Goal: Find specific page/section: Find specific page/section

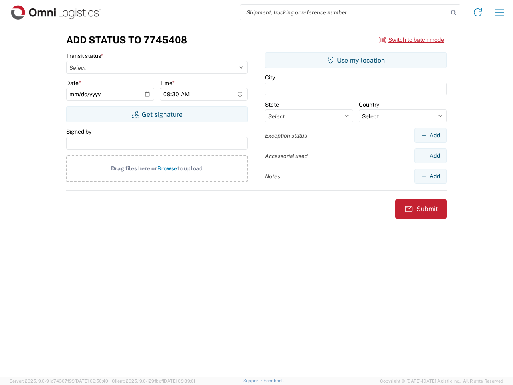
click at [344, 12] on input "search" at bounding box center [345, 12] width 208 height 15
click at [454, 13] on icon at bounding box center [453, 12] width 11 height 11
click at [478, 12] on icon at bounding box center [477, 12] width 13 height 13
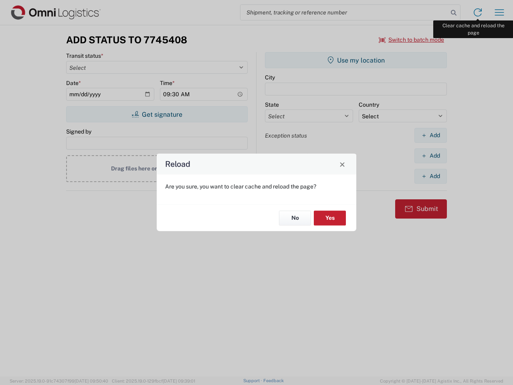
click at [500, 12] on div "Reload Are you sure, you want to clear cache and reload the page? No Yes" at bounding box center [256, 192] width 513 height 385
click at [412, 40] on div "Reload Are you sure, you want to clear cache and reload the page? No Yes" at bounding box center [256, 192] width 513 height 385
click at [157, 114] on div "Reload Are you sure, you want to clear cache and reload the page? No Yes" at bounding box center [256, 192] width 513 height 385
click at [356, 60] on div "Reload Are you sure, you want to clear cache and reload the page? No Yes" at bounding box center [256, 192] width 513 height 385
click at [431, 135] on div "Reload Are you sure, you want to clear cache and reload the page? No Yes" at bounding box center [256, 192] width 513 height 385
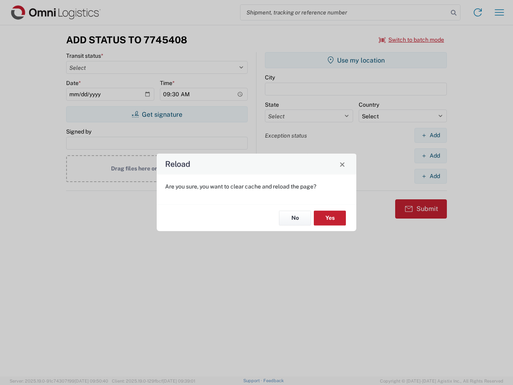
click at [431, 156] on div "Reload Are you sure, you want to clear cache and reload the page? No Yes" at bounding box center [256, 192] width 513 height 385
click at [431, 176] on div "Reload Are you sure, you want to clear cache and reload the page? No Yes" at bounding box center [256, 192] width 513 height 385
